Goal: Transaction & Acquisition: Purchase product/service

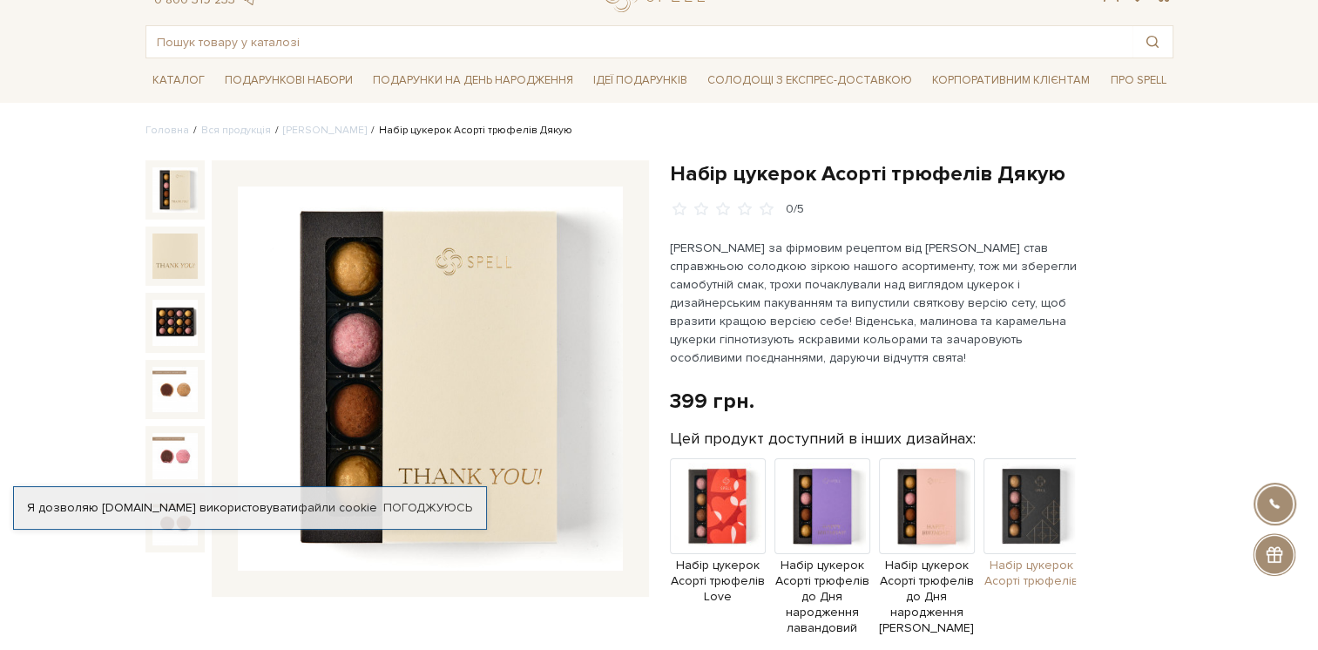
scroll to position [261, 0]
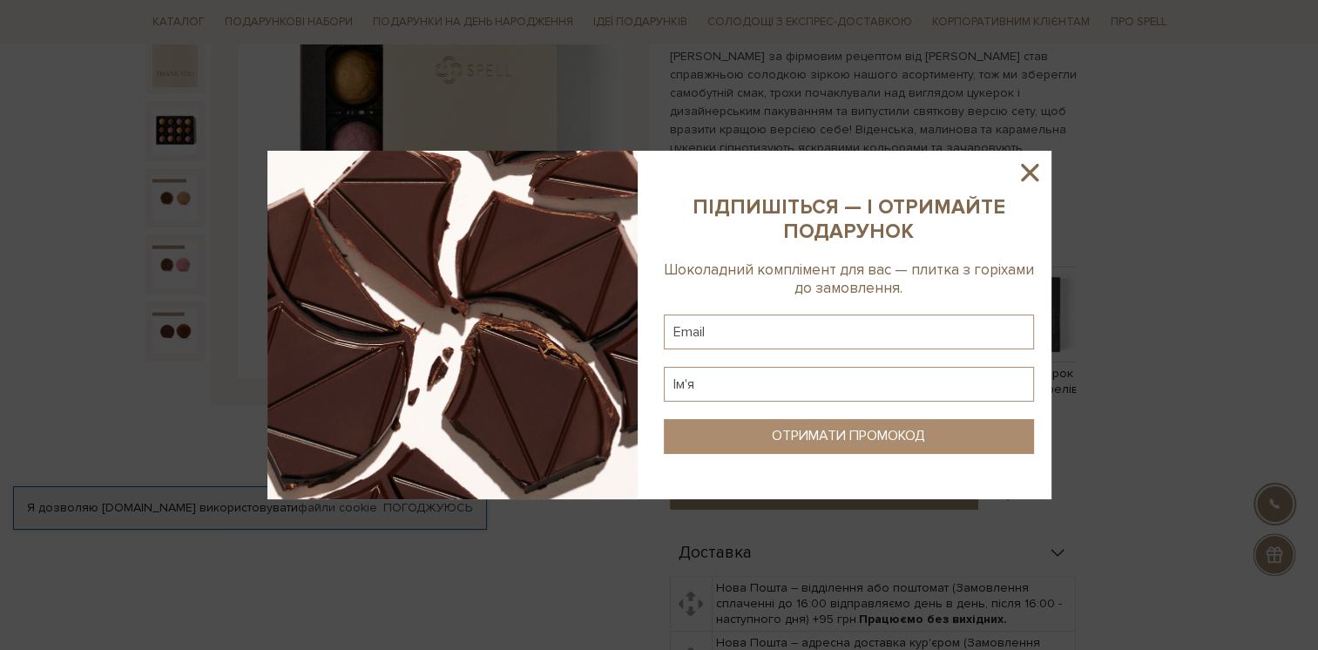
click at [1024, 165] on icon at bounding box center [1030, 173] width 30 height 30
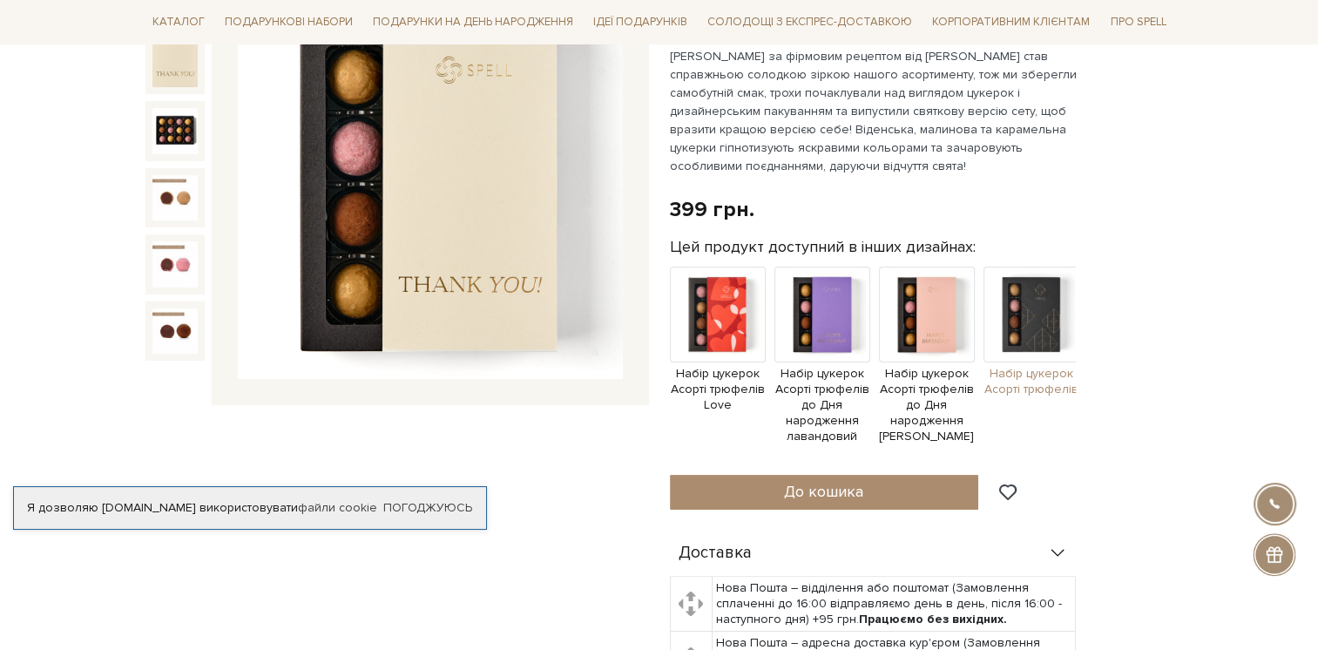
click at [1039, 308] on img at bounding box center [1031, 315] width 96 height 96
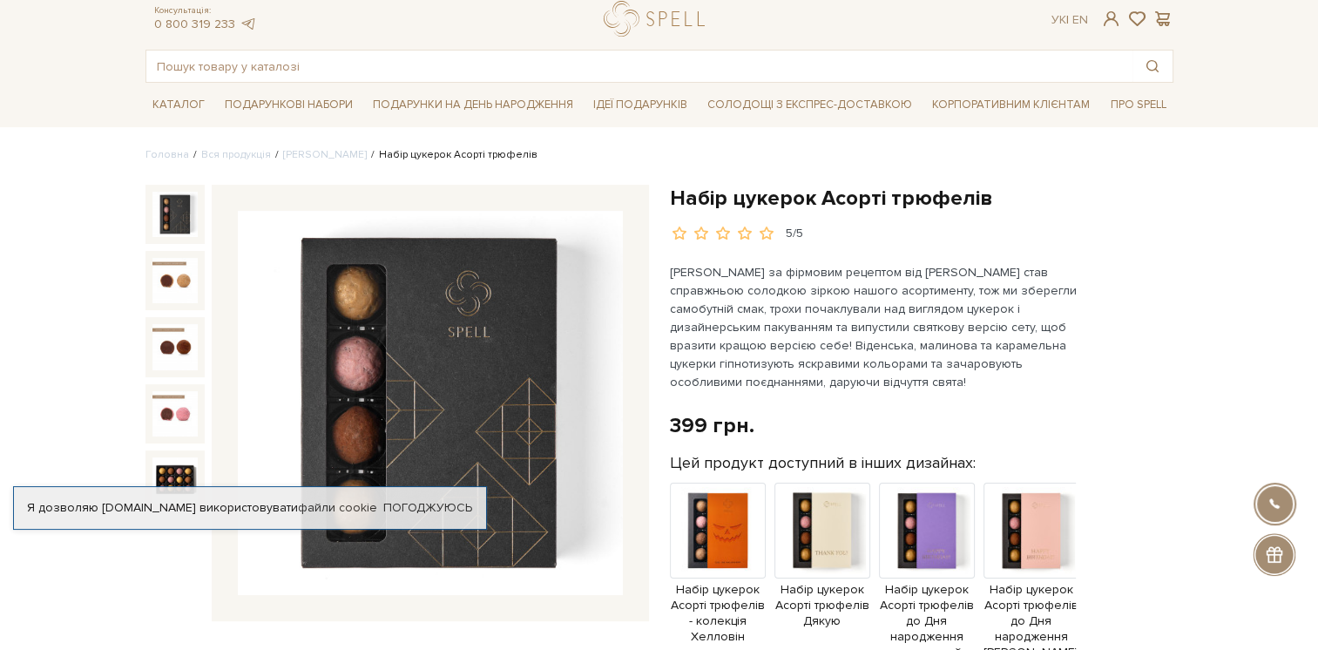
scroll to position [87, 0]
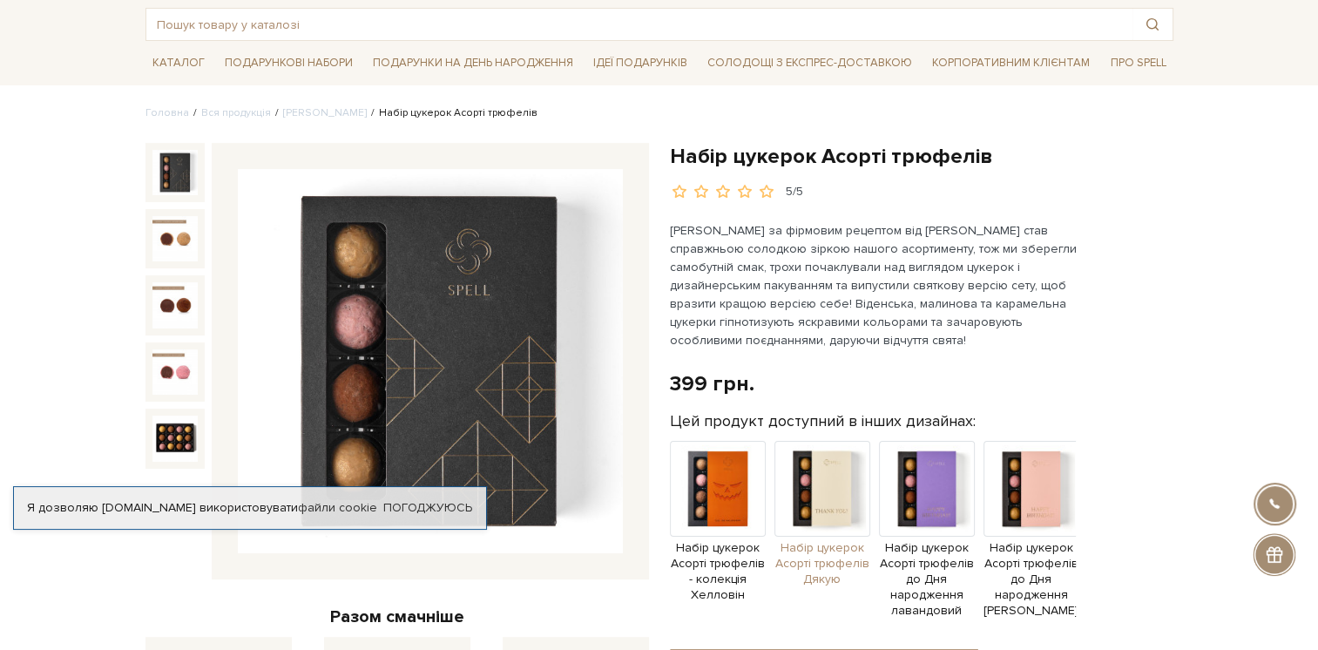
click at [825, 487] on img at bounding box center [822, 489] width 96 height 96
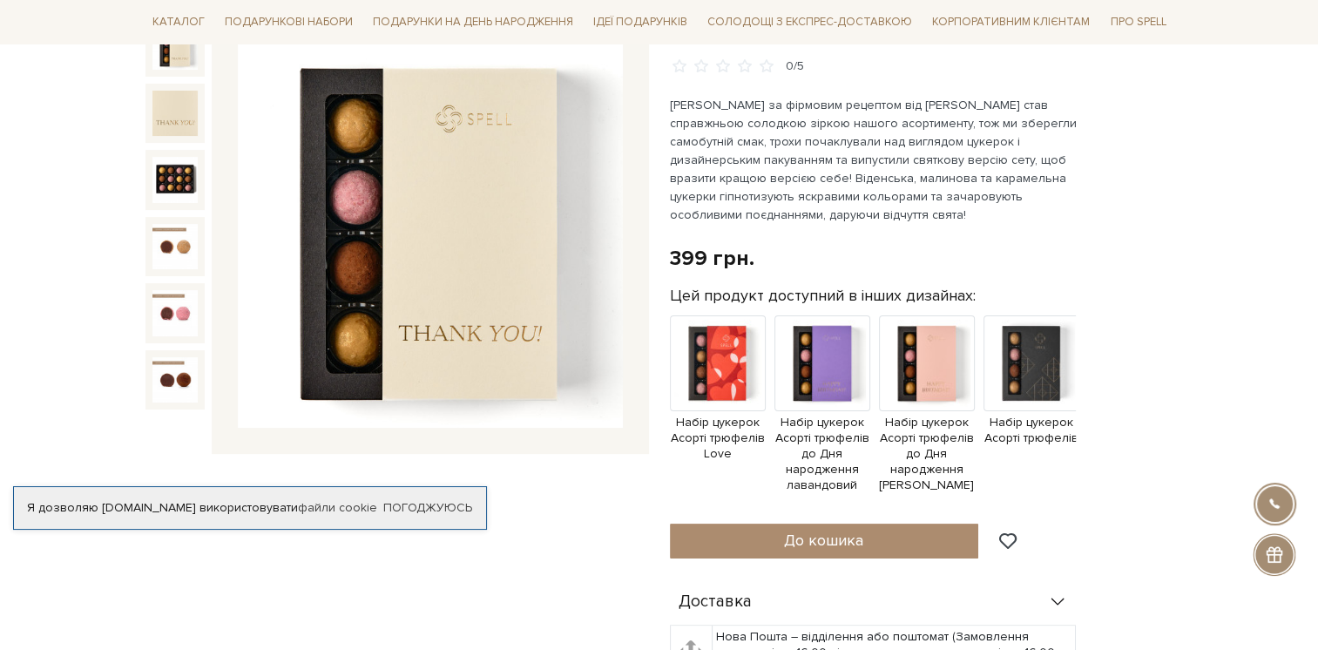
scroll to position [174, 0]
